Goal: Task Accomplishment & Management: Complete application form

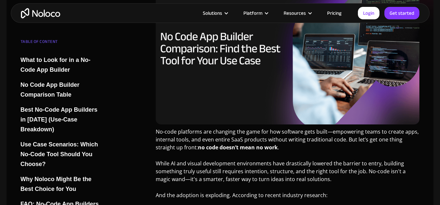
scroll to position [196, 0]
click at [335, 13] on link "Pricing" at bounding box center [334, 13] width 31 height 9
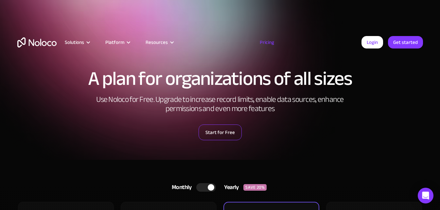
click at [219, 139] on link "Start for Free" at bounding box center [220, 132] width 43 height 16
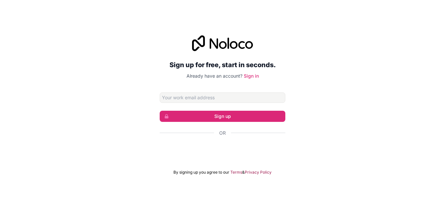
click at [229, 99] on input "Email address" at bounding box center [223, 97] width 126 height 10
type input "emmenus@gmail.com"
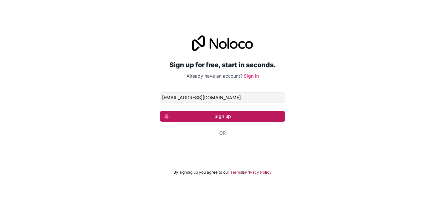
click at [234, 119] on button "Sign up" at bounding box center [223, 116] width 126 height 11
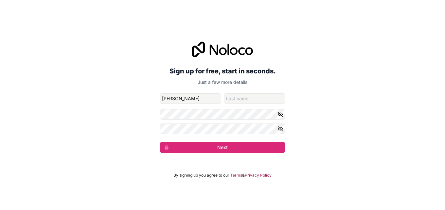
type input "Wesley"
click at [242, 100] on input "family-name" at bounding box center [255, 98] width 62 height 10
type input "Emmerson"
click at [282, 116] on icon "button" at bounding box center [281, 114] width 6 height 6
click at [282, 130] on icon "button" at bounding box center [281, 129] width 6 height 6
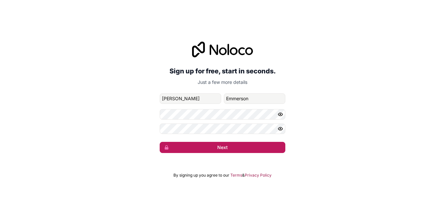
click at [208, 150] on button "Next" at bounding box center [223, 147] width 126 height 11
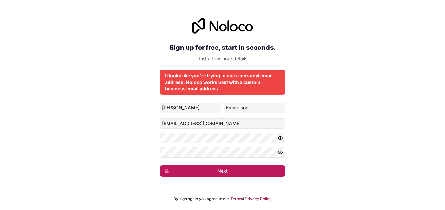
click at [222, 176] on button "Next" at bounding box center [223, 170] width 126 height 11
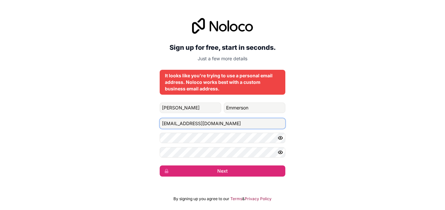
click at [224, 123] on input "emmenus@gmail.com" at bounding box center [223, 123] width 126 height 10
drag, startPoint x: 219, startPoint y: 125, endPoint x: 140, endPoint y: 125, distance: 78.6
click at [140, 125] on div "Sign up for free, start in seconds. Just a few more details It looks like you'r…" at bounding box center [222, 97] width 445 height 177
type input "wesley@ontap.co.za"
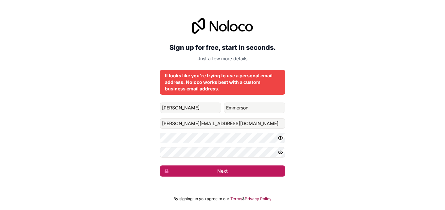
click at [237, 173] on button "Next" at bounding box center [223, 170] width 126 height 11
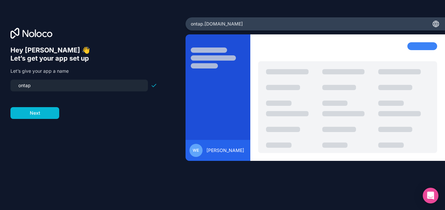
click at [43, 85] on input "ontap" at bounding box center [79, 85] width 130 height 9
drag, startPoint x: 38, startPoint y: 85, endPoint x: 5, endPoint y: 86, distance: 33.1
click at [5, 86] on div "Hey Wesley 👋 Let’s get your app set up Let’s give your app a name ontap Next" at bounding box center [93, 104] width 186 height 175
type input "bathroom-calculator"
click at [41, 115] on button "Next" at bounding box center [34, 113] width 49 height 12
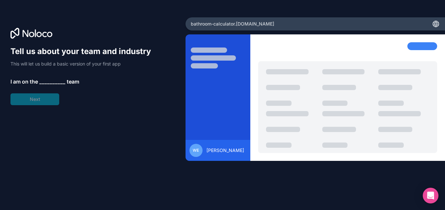
click at [46, 72] on div "Tell us about your team and industry This will let us build a basic version of …" at bounding box center [83, 75] width 147 height 59
click at [35, 78] on span "I am on the" at bounding box center [23, 82] width 27 height 8
click at [48, 81] on span "__________" at bounding box center [52, 82] width 26 height 8
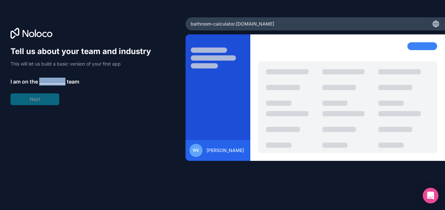
click at [48, 81] on span "__________" at bounding box center [52, 82] width 26 height 8
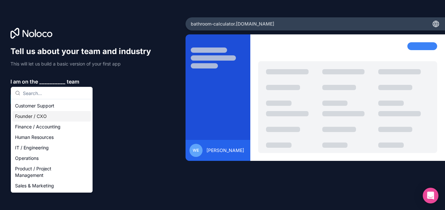
click at [54, 115] on div "Founder / CXO" at bounding box center [51, 116] width 79 height 10
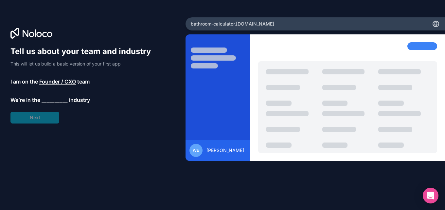
click at [54, 100] on span "__________" at bounding box center [55, 100] width 26 height 8
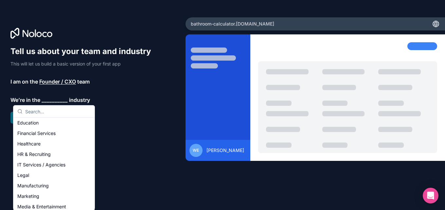
scroll to position [65, 0]
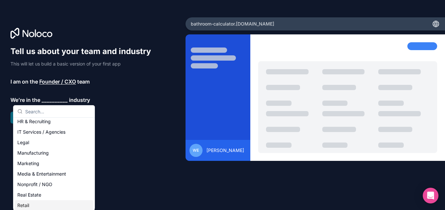
click at [32, 205] on div "Retail" at bounding box center [54, 205] width 79 height 10
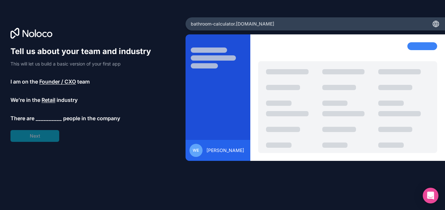
click at [49, 116] on span "__________" at bounding box center [49, 118] width 26 height 8
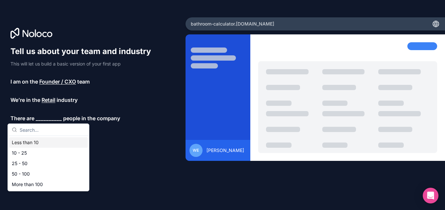
click at [48, 144] on div "Less than 10" at bounding box center [48, 142] width 79 height 10
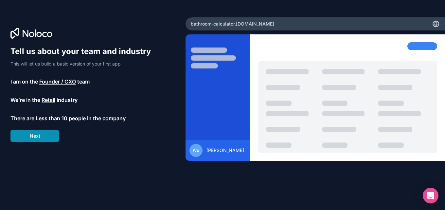
click at [42, 136] on button "Next" at bounding box center [34, 136] width 49 height 12
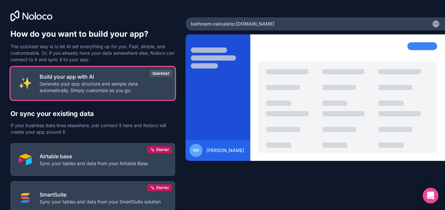
click at [120, 82] on p "Generate your app structure and sample data automatically. Simply customize as …" at bounding box center [103, 87] width 127 height 13
click at [102, 89] on p "Generate your app structure and sample data automatically. Simply customize as …" at bounding box center [103, 87] width 127 height 13
click at [105, 83] on p "Generate your app structure and sample data automatically. Simply customize as …" at bounding box center [103, 87] width 127 height 13
click at [64, 82] on div "Build your app with AI Generate your app structure and sample data automaticall…" at bounding box center [103, 83] width 127 height 21
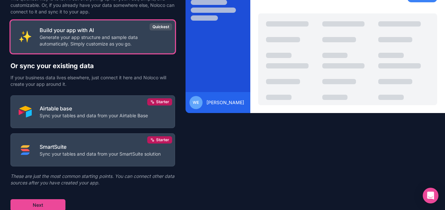
scroll to position [49, 0]
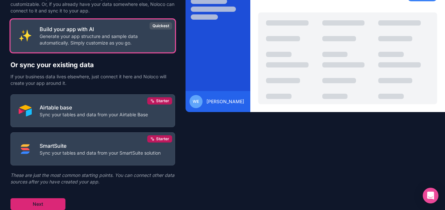
click at [39, 202] on button "Next" at bounding box center [37, 204] width 55 height 12
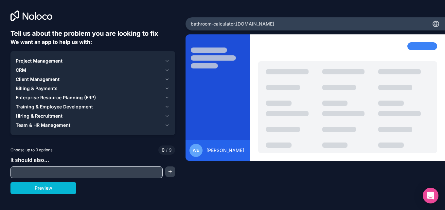
click at [166, 61] on icon "button" at bounding box center [167, 60] width 5 height 5
click at [166, 61] on icon "button" at bounding box center [167, 60] width 3 height 1
click at [168, 61] on icon "button" at bounding box center [167, 60] width 5 height 5
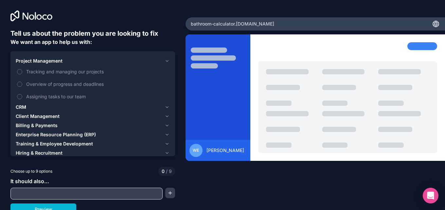
click at [168, 61] on icon "button" at bounding box center [167, 60] width 5 height 5
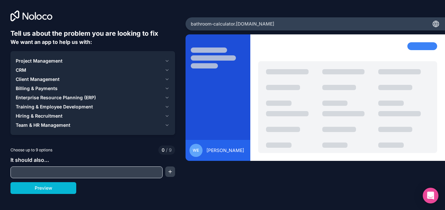
click at [168, 61] on icon "button" at bounding box center [167, 60] width 5 height 5
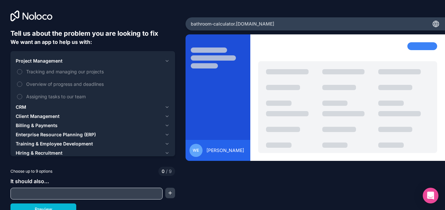
click at [168, 61] on icon "button" at bounding box center [167, 60] width 5 height 5
